Goal: Task Accomplishment & Management: Complete application form

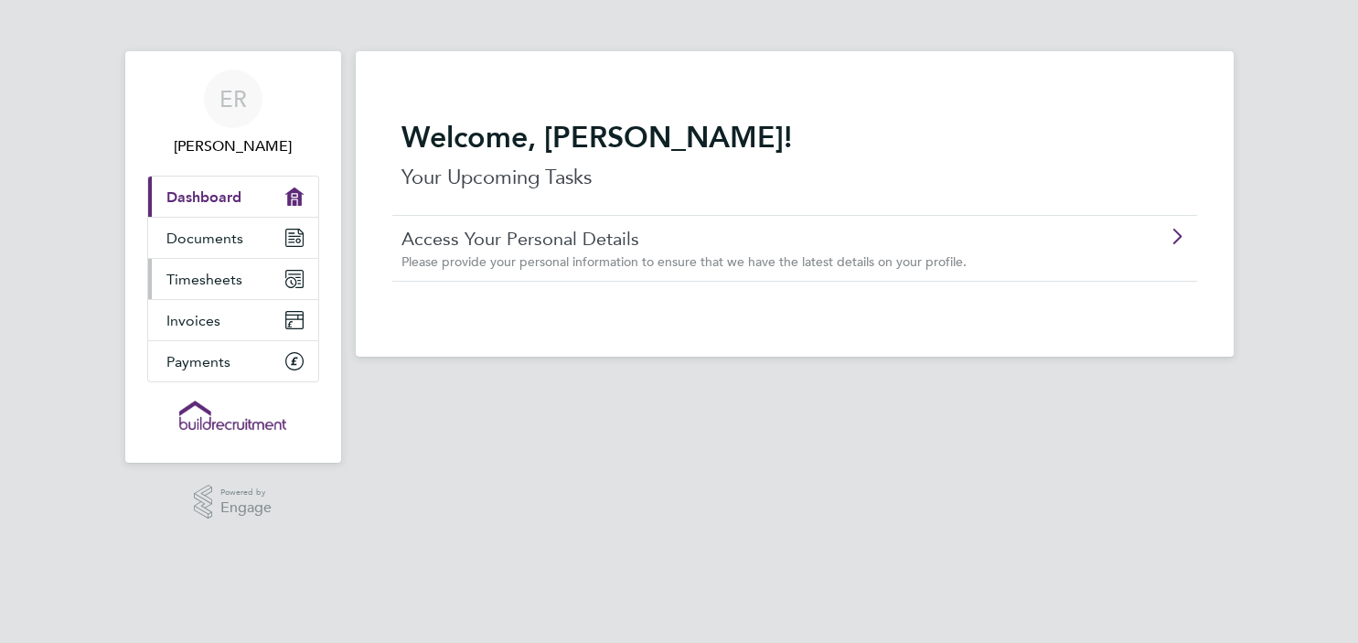
click at [210, 278] on span "Timesheets" at bounding box center [204, 279] width 76 height 17
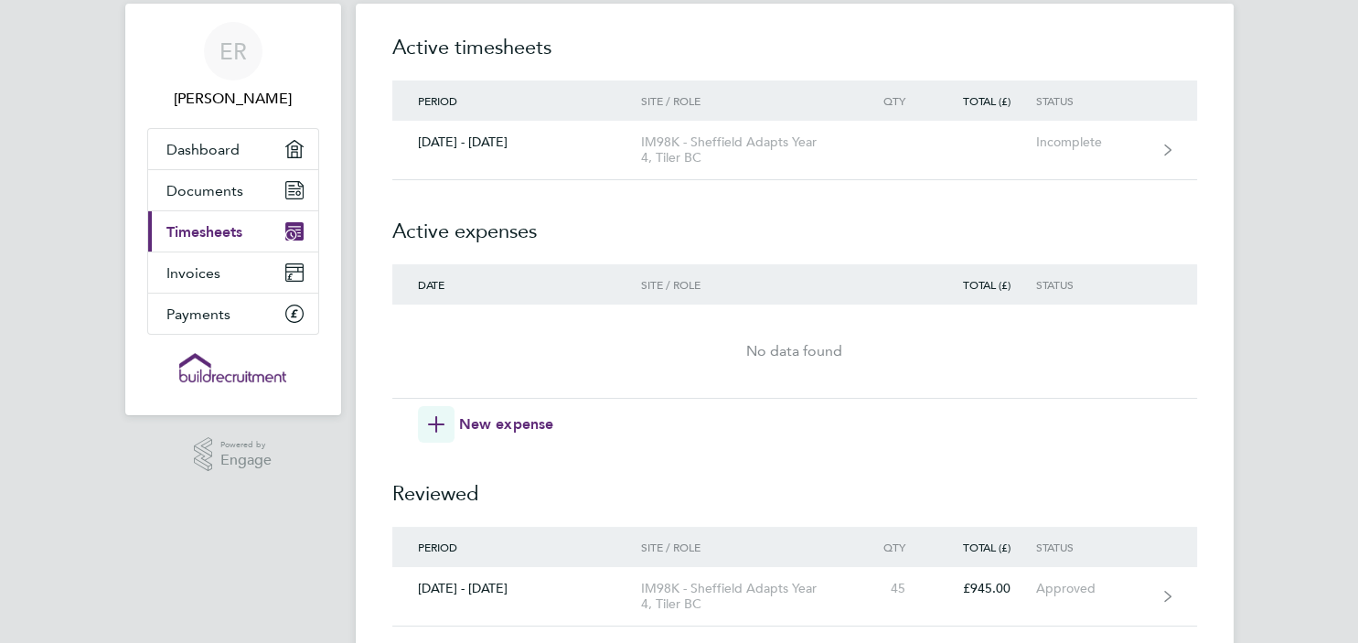
scroll to position [70, 0]
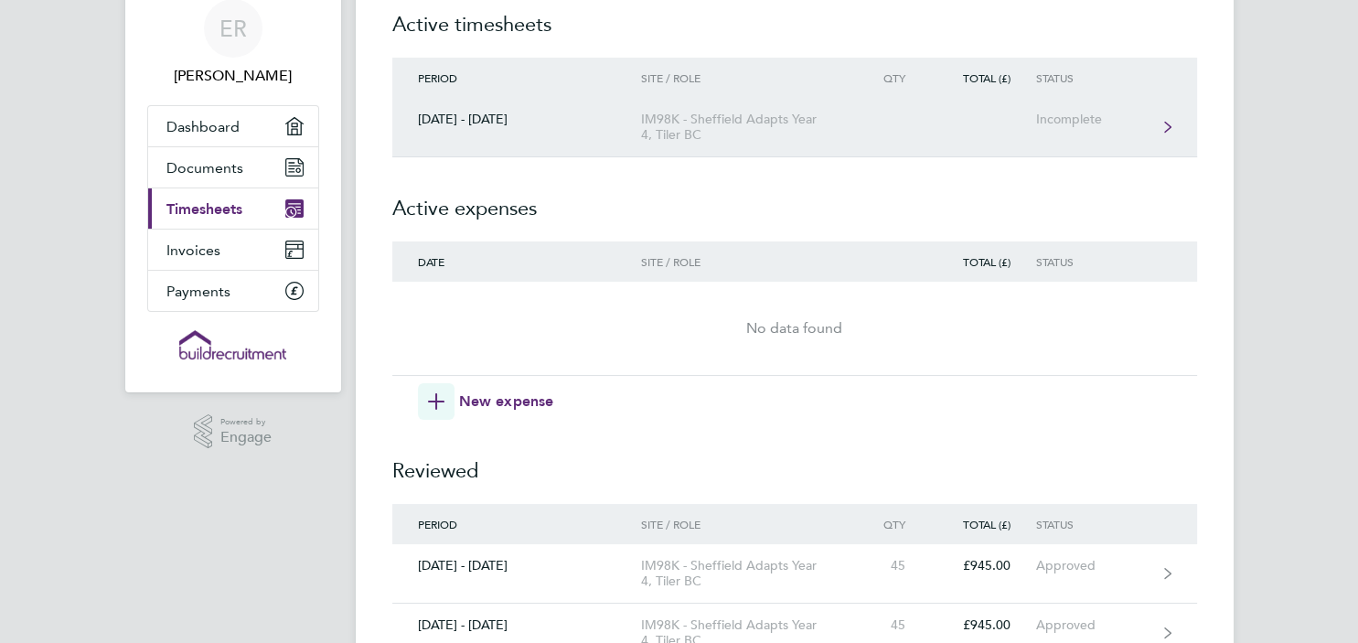
click at [1155, 111] on link "[DATE] - [DATE] IM98K - [GEOGRAPHIC_DATA] Adapts Year 4, Tiler BC Incomplete" at bounding box center [794, 127] width 805 height 59
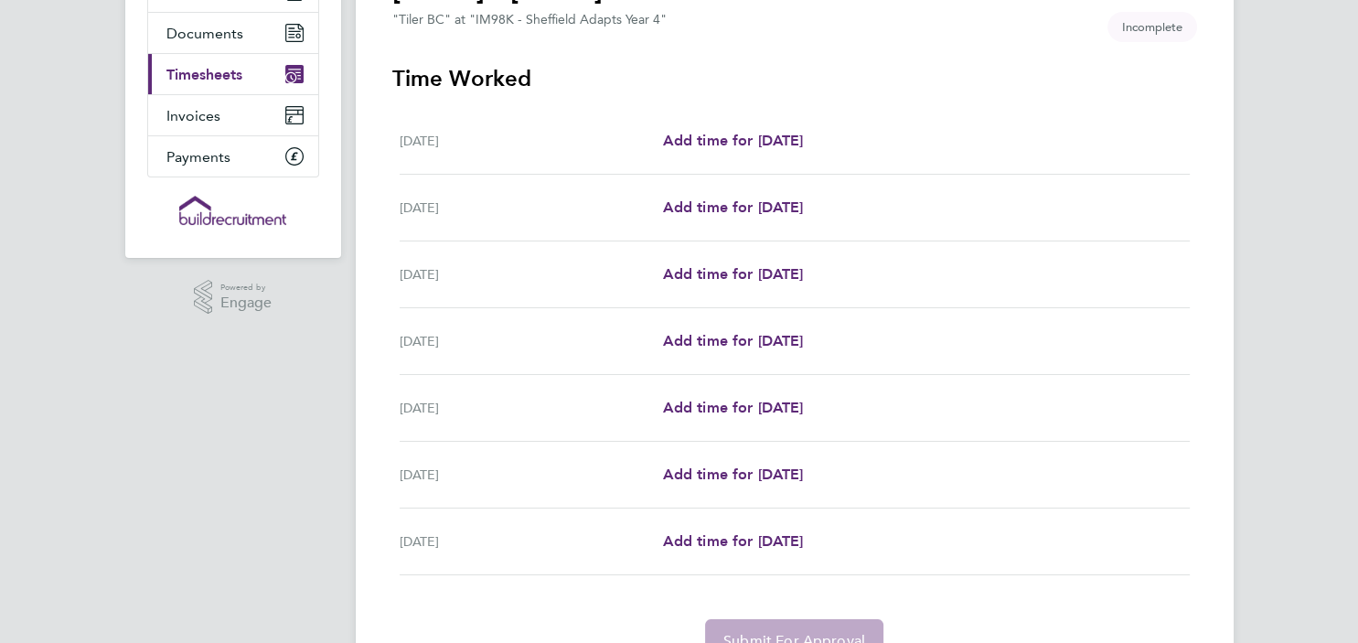
scroll to position [206, 0]
click at [730, 344] on span "Add time for [DATE]" at bounding box center [732, 339] width 141 height 17
select select "30"
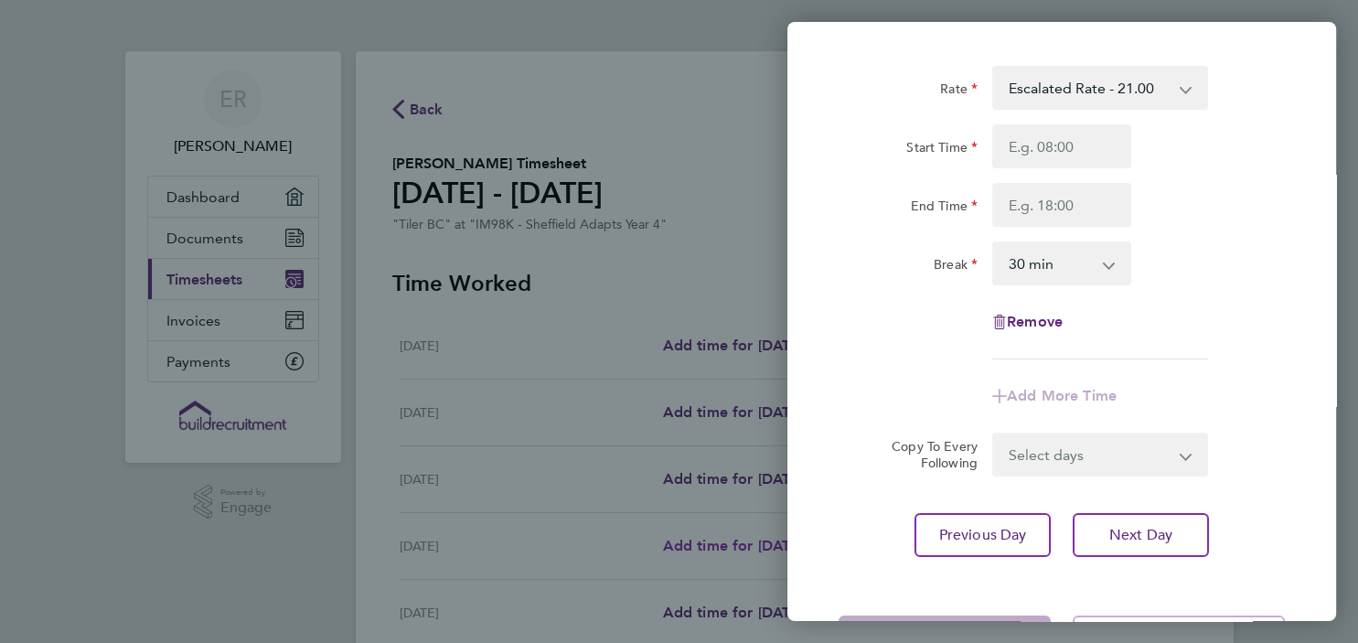
scroll to position [117, 0]
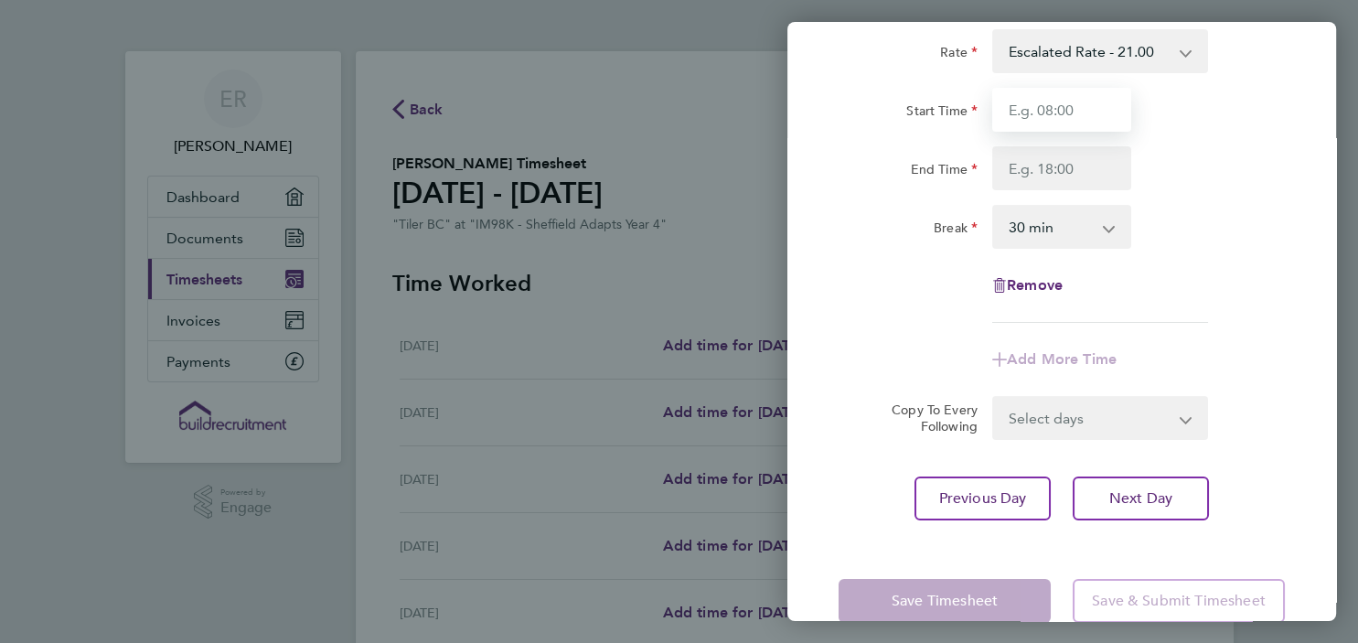
click at [1071, 108] on input "Start Time" at bounding box center [1061, 110] width 139 height 44
type input "07:30"
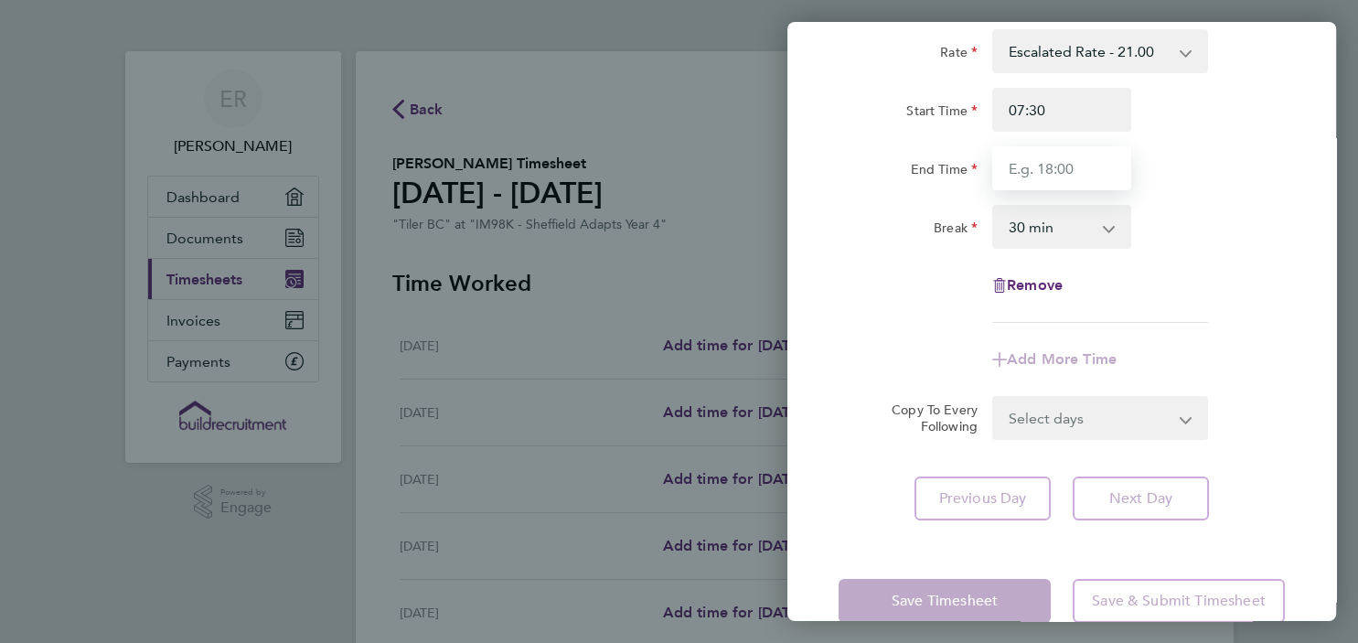
click at [1057, 170] on input "End Time" at bounding box center [1061, 168] width 139 height 44
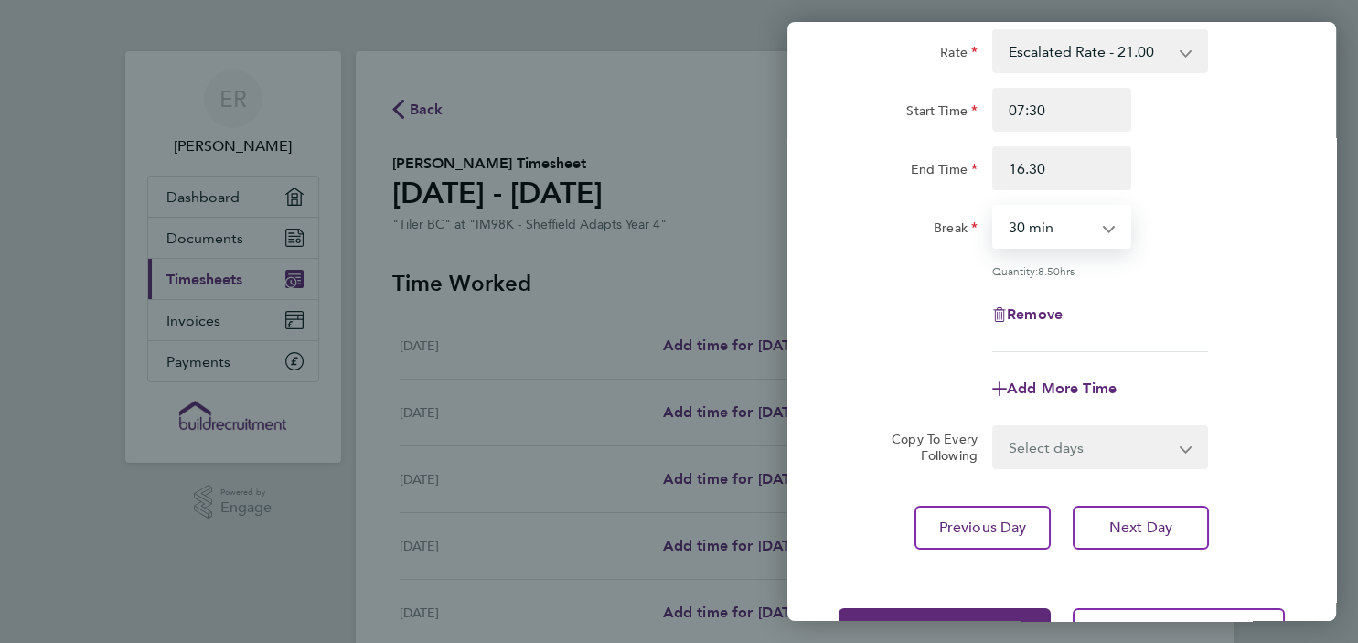
type input "16:30"
click at [994, 207] on select "0 min 15 min 30 min 45 min 60 min 75 min 90 min" at bounding box center [1050, 227] width 113 height 40
select select "0"
click option "0 min" at bounding box center [0, 0] width 0 height 0
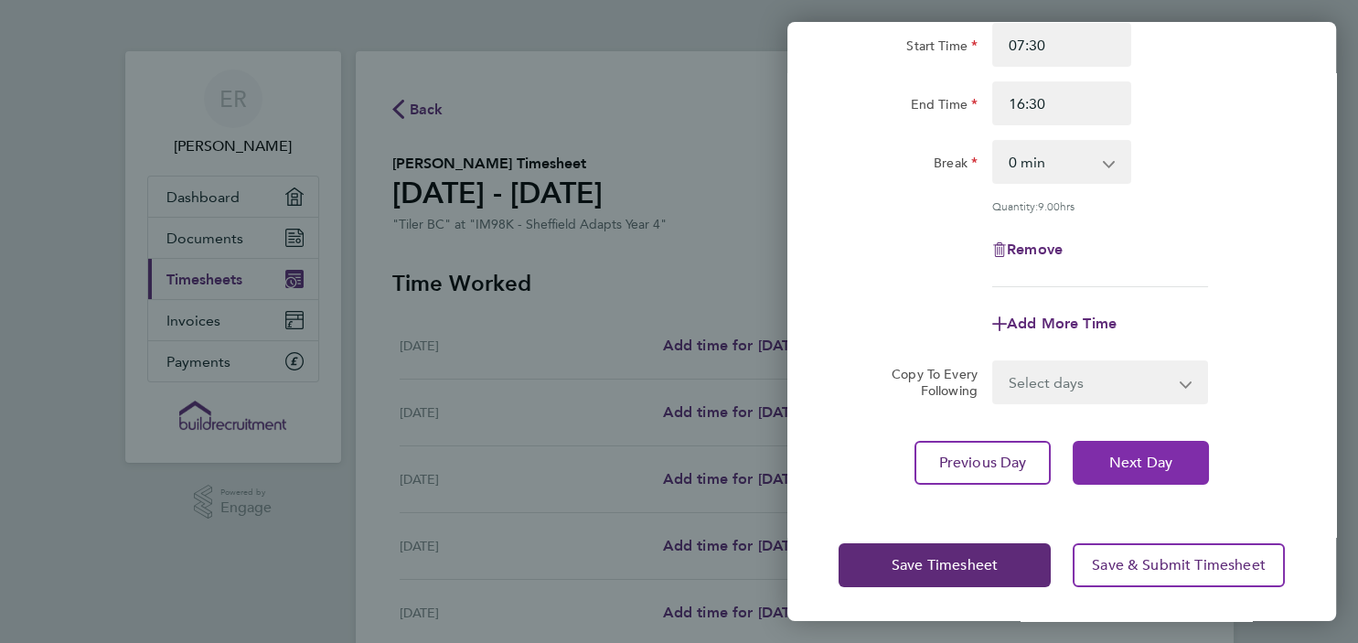
click at [1147, 455] on span "Next Day" at bounding box center [1140, 463] width 63 height 18
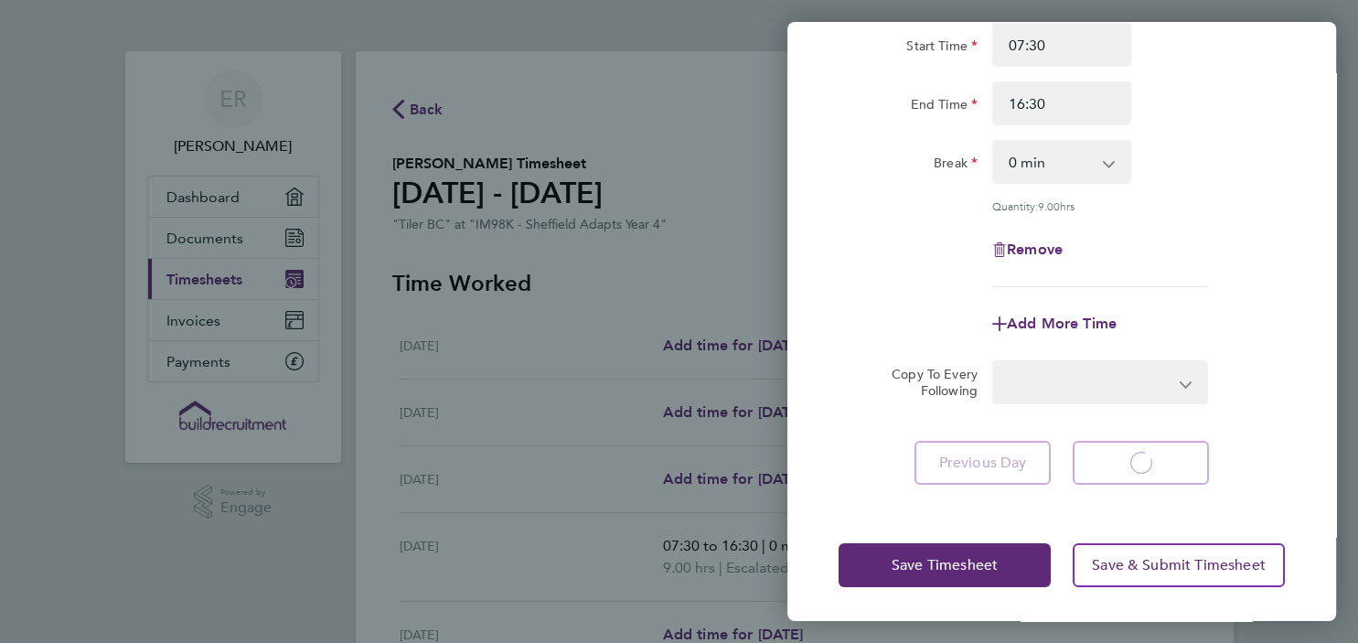
select select "30"
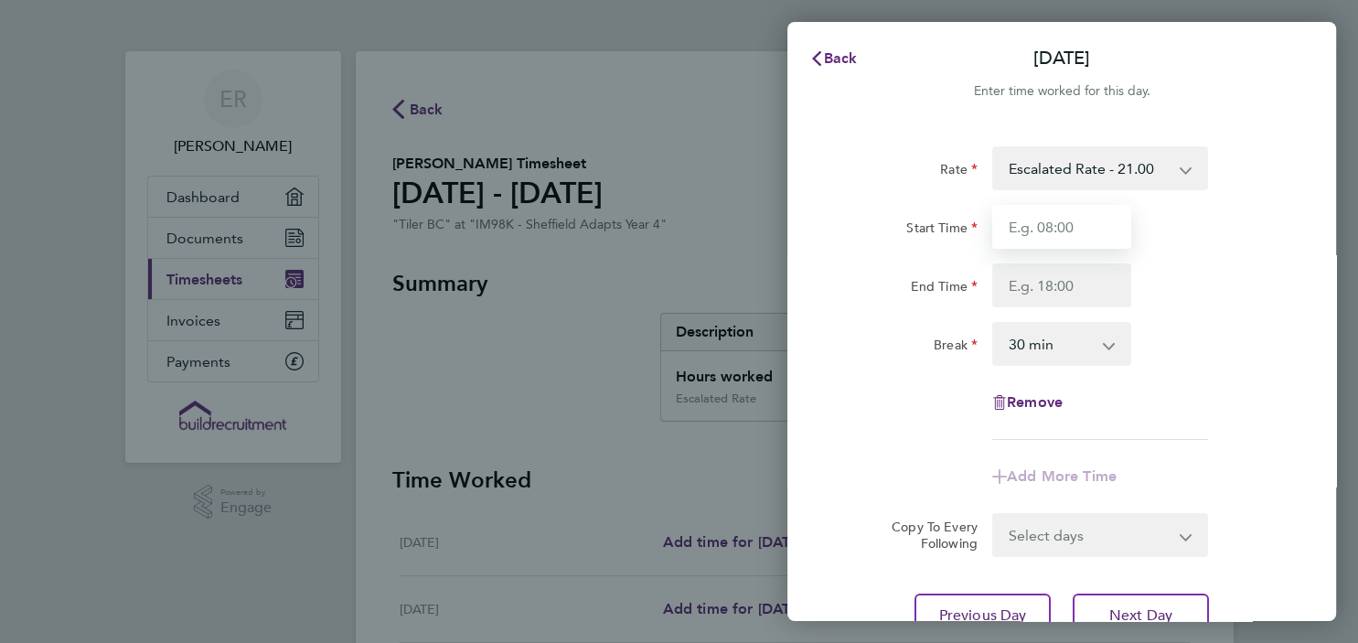
click at [1081, 226] on input "Start Time" at bounding box center [1061, 227] width 139 height 44
type input "07:30"
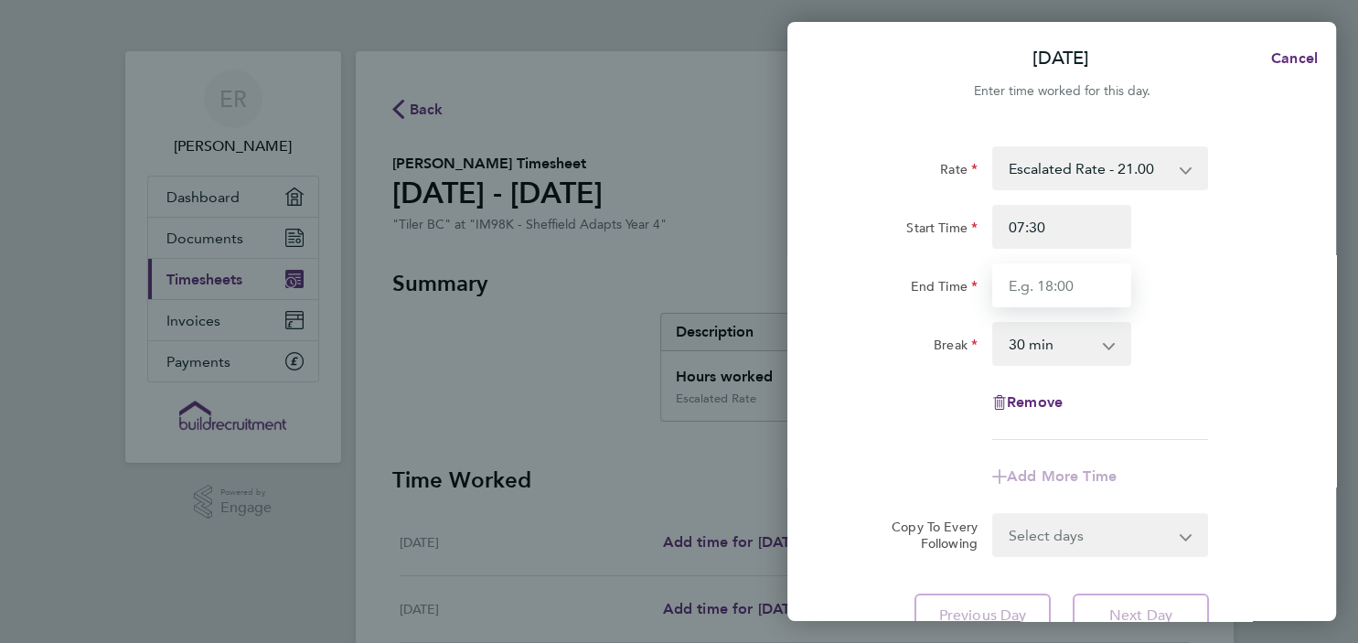
click at [1066, 291] on input "End Time" at bounding box center [1061, 285] width 139 height 44
type input "16:30"
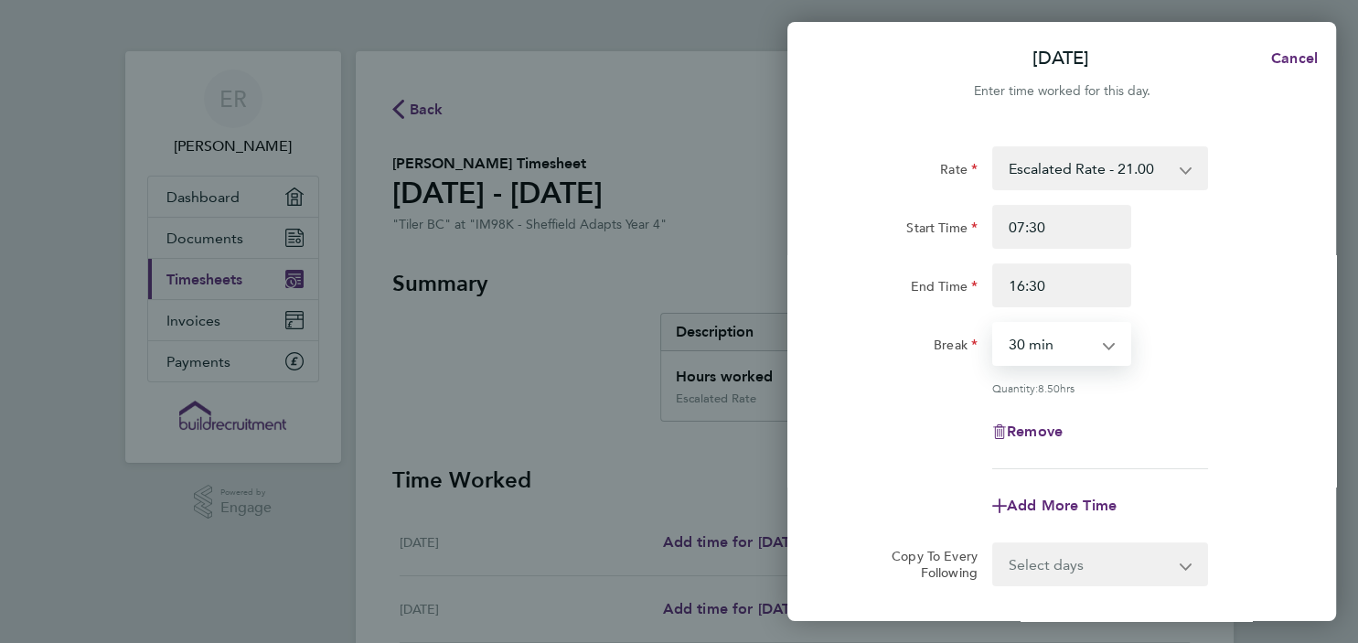
click at [994, 324] on select "0 min 15 min 30 min 45 min 60 min 75 min 90 min" at bounding box center [1050, 344] width 113 height 40
select select "0"
click option "0 min" at bounding box center [0, 0] width 0 height 0
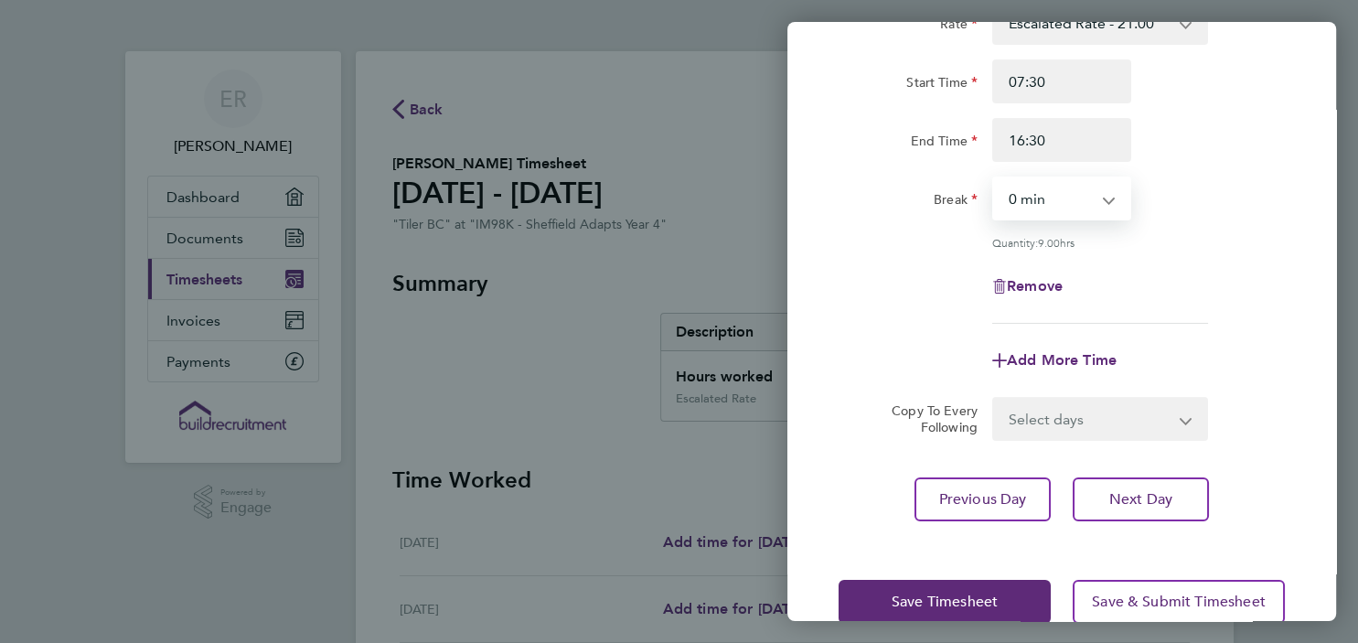
scroll to position [150, 0]
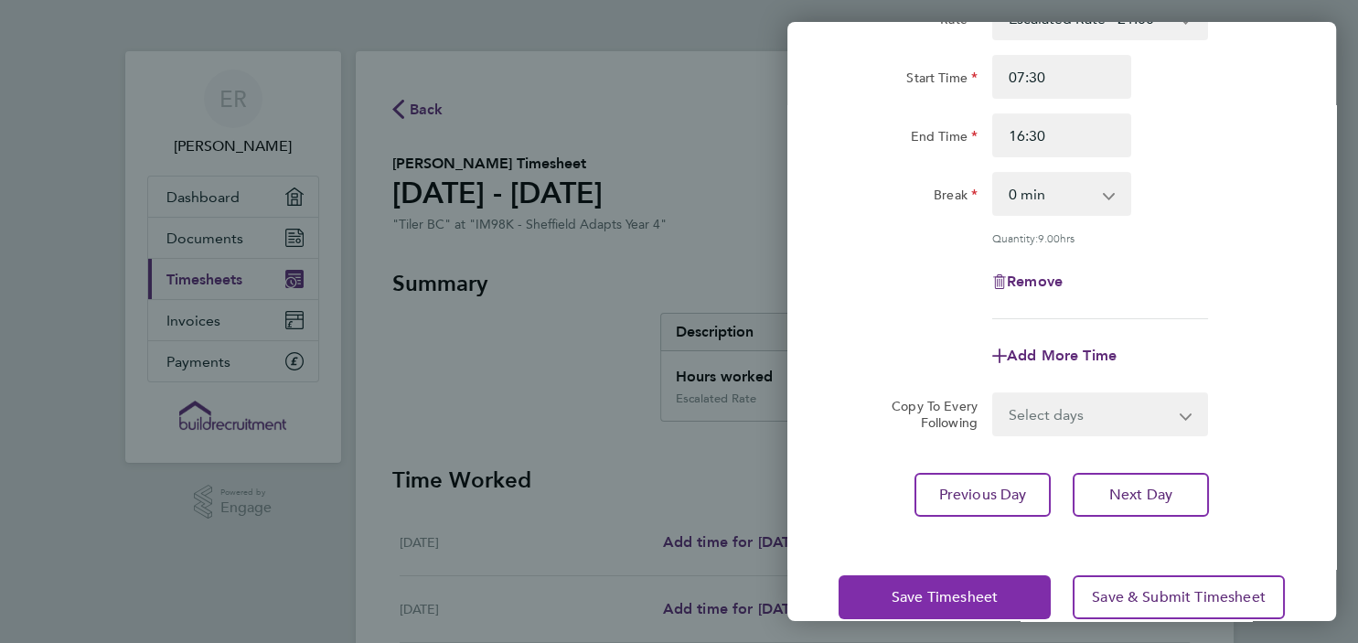
click at [931, 588] on span "Save Timesheet" at bounding box center [945, 597] width 106 height 18
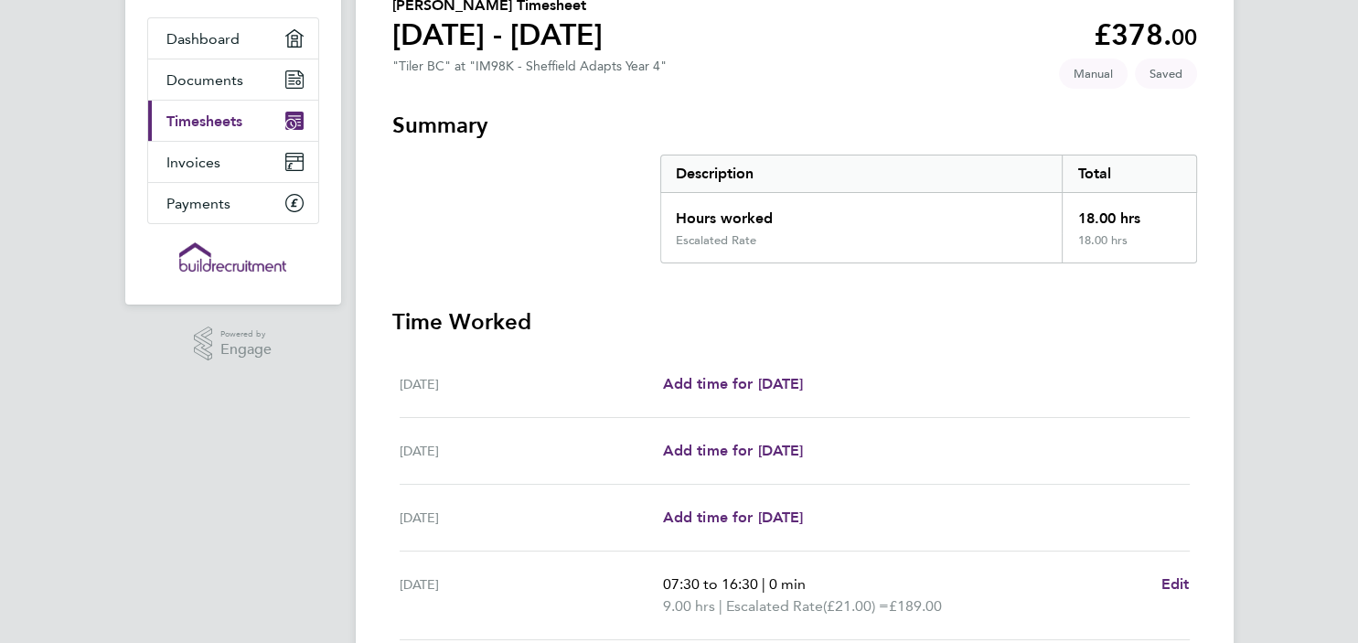
scroll to position [7, 0]
